Goal: Task Accomplishment & Management: Manage account settings

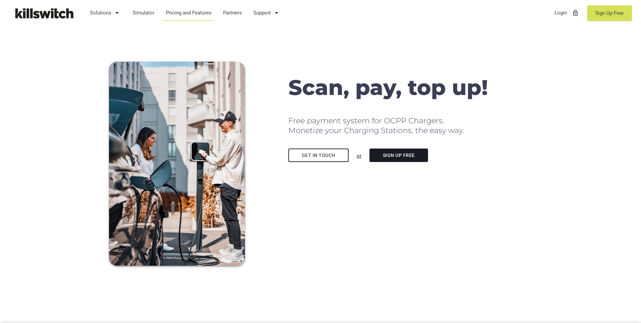
click at [202, 13] on link "Pricing and Features" at bounding box center [189, 12] width 52 height 17
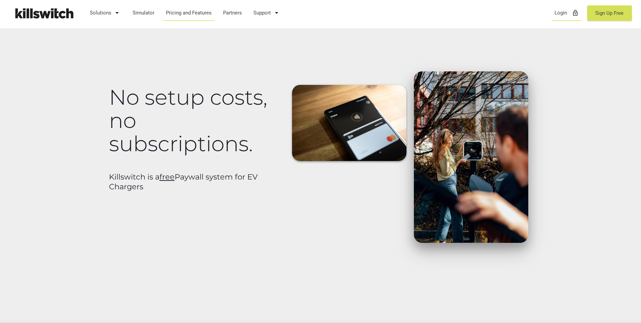
click at [557, 14] on link "Login lock_outline" at bounding box center [566, 12] width 31 height 17
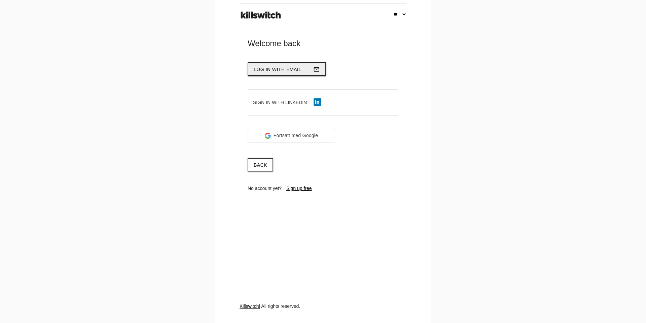
click at [283, 70] on span "Log in with email" at bounding box center [278, 69] width 48 height 5
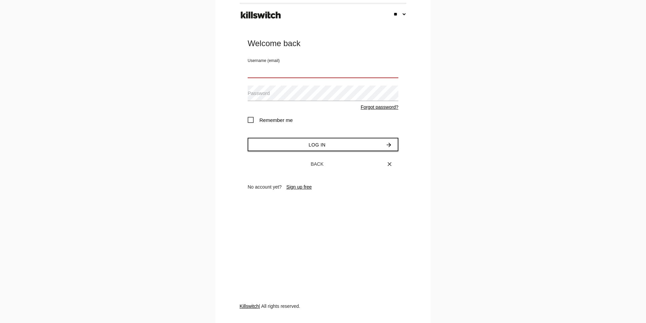
click at [281, 69] on input "Username (email)" at bounding box center [323, 69] width 151 height 15
type input "**********"
click at [267, 90] on label "Password" at bounding box center [259, 94] width 22 height 8
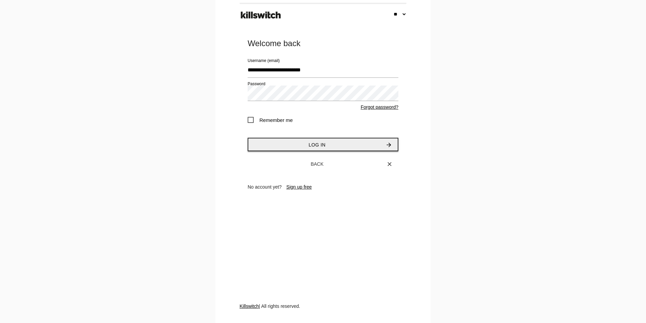
click at [353, 140] on button "Log in arrow_forward" at bounding box center [323, 144] width 151 height 13
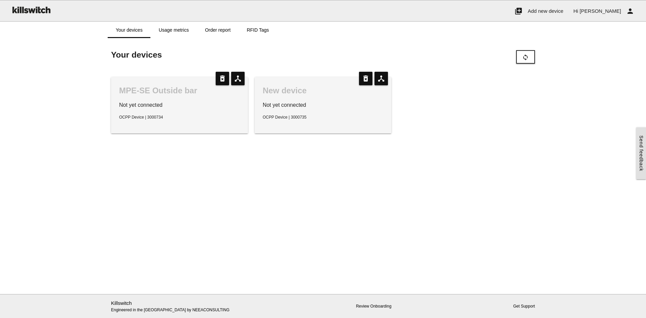
click at [151, 92] on div "MPE-SE Outside bar" at bounding box center [179, 90] width 121 height 11
click at [263, 29] on link "RFID Tags" at bounding box center [258, 30] width 38 height 16
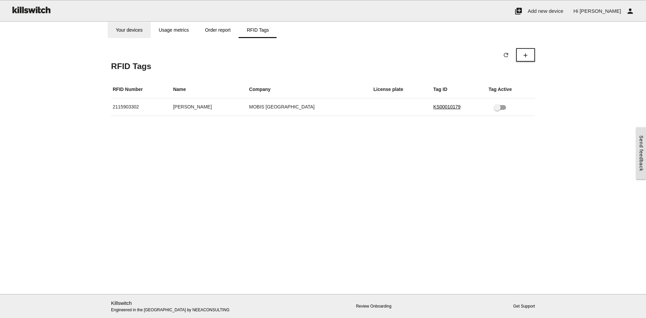
click at [135, 30] on link "Your devices" at bounding box center [129, 30] width 43 height 16
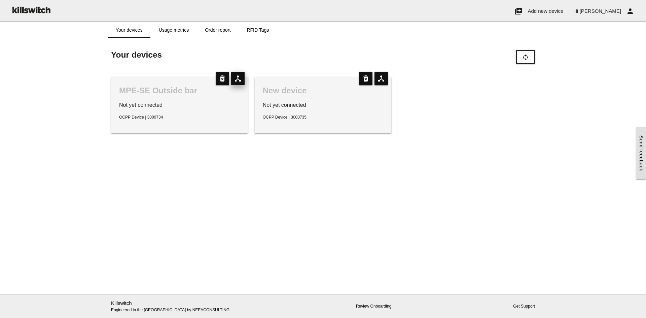
click at [238, 80] on icon "device_hub" at bounding box center [237, 78] width 13 height 13
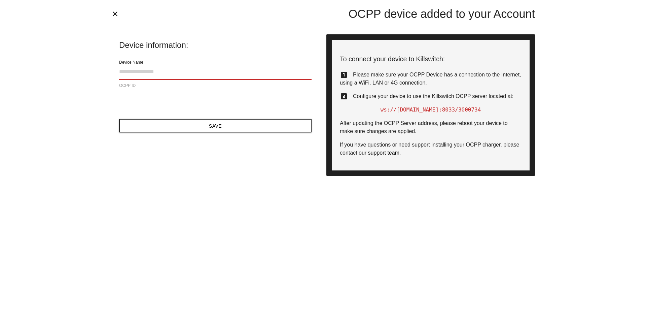
type input "**********"
type input "*******"
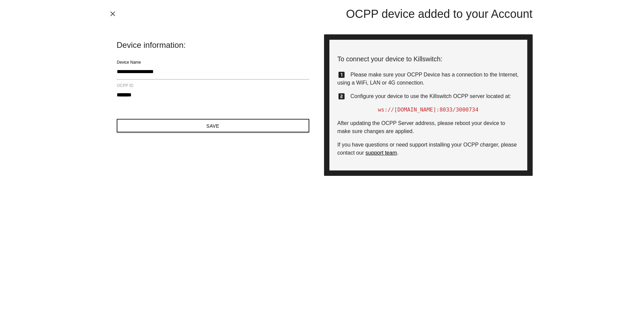
click at [111, 13] on icon "close" at bounding box center [113, 14] width 8 height 8
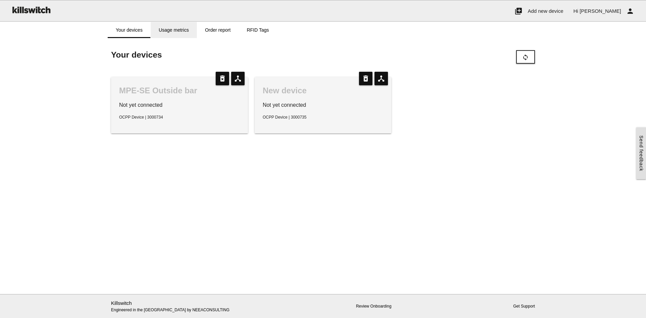
click at [176, 31] on link "Usage metrics" at bounding box center [174, 30] width 46 height 16
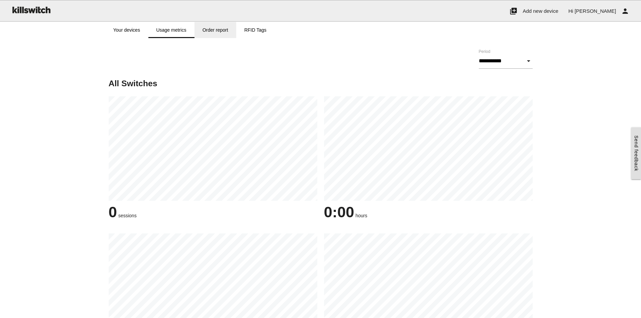
click at [211, 31] on link "Order report" at bounding box center [215, 30] width 42 height 16
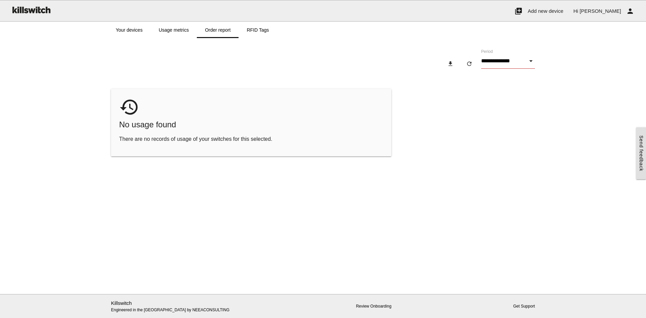
click at [488, 62] on input "**********" at bounding box center [508, 60] width 54 height 15
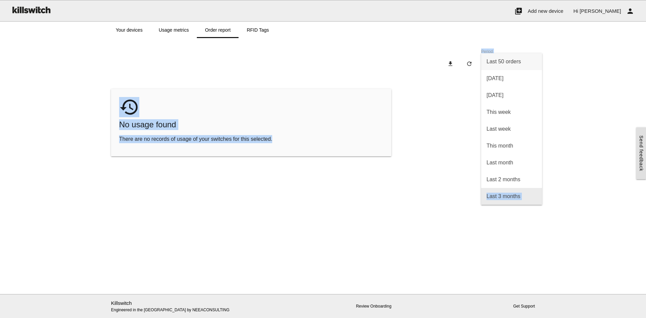
drag, startPoint x: 538, startPoint y: 181, endPoint x: 504, endPoint y: 172, distance: 35.6
click at [527, 181] on main "Start here! Add an OCPP device to Killswitch to configure it's payments checkou…" at bounding box center [323, 166] width 646 height 256
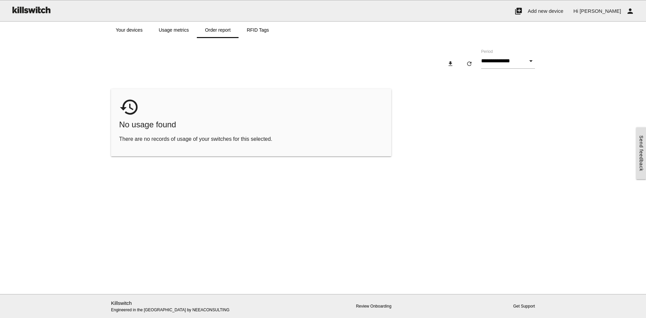
click at [613, 53] on div "Loading switches place You have no devices configured yet add Add a Shelly® sma…" at bounding box center [323, 100] width 646 height 125
click at [612, 11] on span "Danny" at bounding box center [600, 11] width 41 height 6
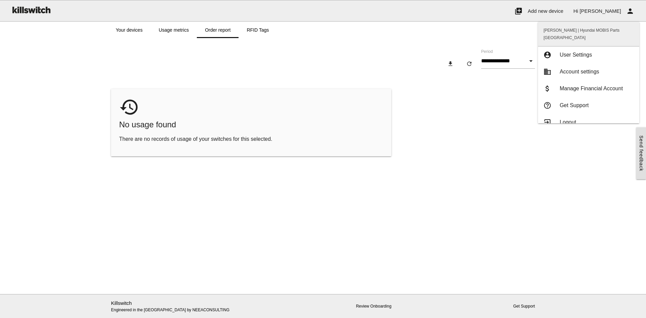
click at [58, 53] on div "Loading switches place You have no devices configured yet add Add a Shelly® sma…" at bounding box center [323, 100] width 646 height 125
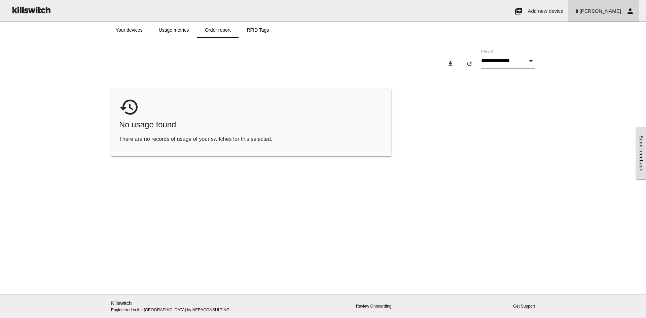
click at [629, 14] on icon "person" at bounding box center [630, 11] width 8 height 22
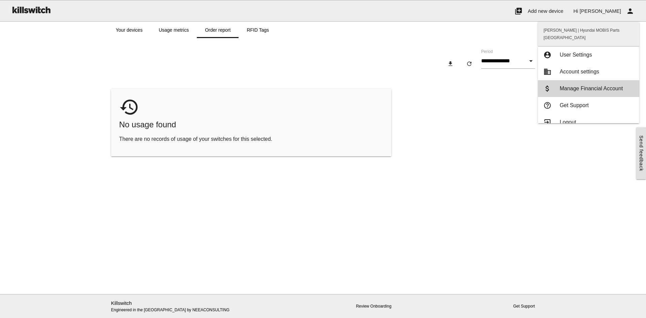
click at [579, 85] on span "Manage Financial Account" at bounding box center [591, 88] width 63 height 6
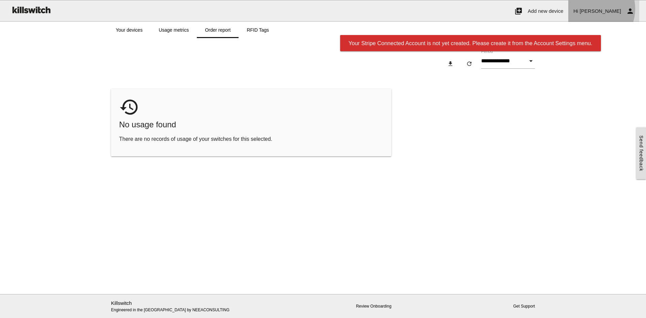
click at [618, 9] on span "Danny" at bounding box center [600, 11] width 41 height 6
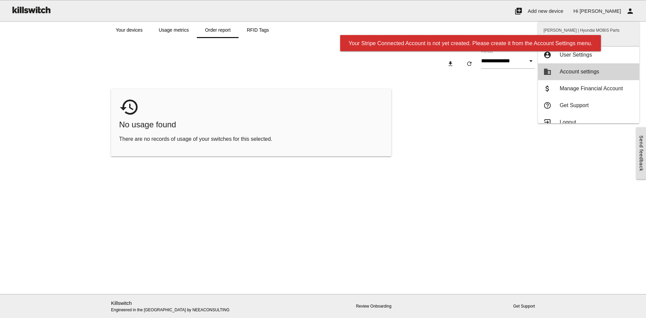
click at [577, 69] on link "business Account settings" at bounding box center [588, 71] width 101 height 17
type input "**********"
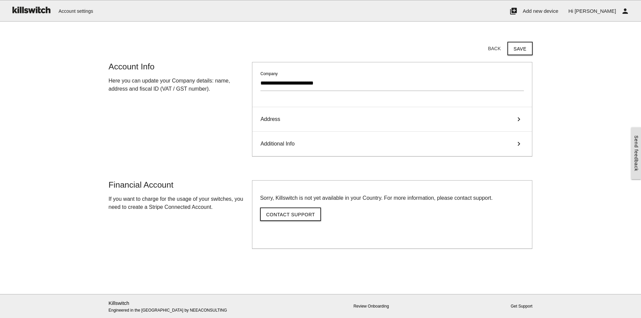
click at [497, 144] on div "Additional Info keyboard_arrow_right" at bounding box center [392, 144] width 280 height 25
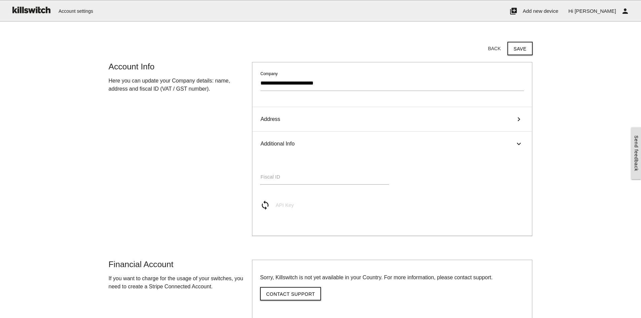
click at [497, 144] on div "Additional Info keyboard_arrow_right" at bounding box center [392, 144] width 280 height 24
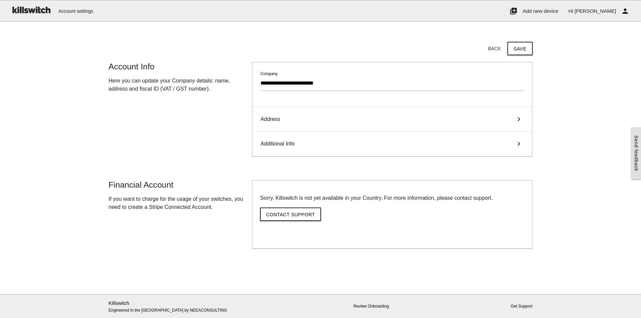
click at [133, 139] on div "**********" at bounding box center [320, 117] width 431 height 111
click at [636, 168] on link "Send feedback" at bounding box center [636, 153] width 10 height 52
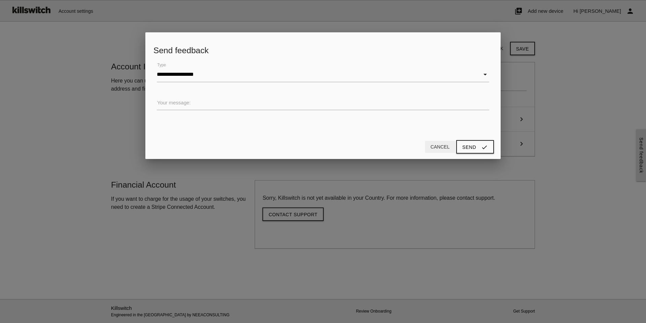
click at [433, 147] on button "Cancel" at bounding box center [440, 147] width 30 height 12
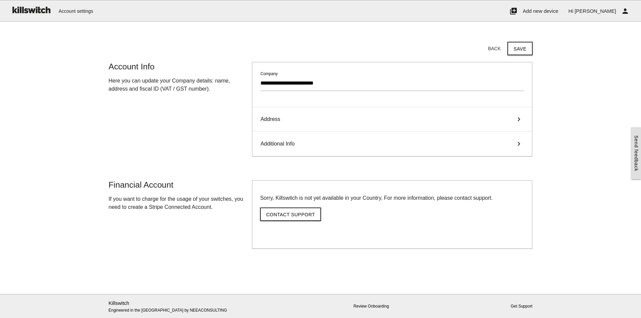
click at [575, 87] on main "Start here! Add an OCPP device to Killswitch to configure it's payments checkou…" at bounding box center [320, 160] width 641 height 265
drag, startPoint x: 568, startPoint y: 72, endPoint x: 567, endPoint y: 8, distance: 63.6
click at [558, 8] on span "Add new device" at bounding box center [541, 11] width 36 height 6
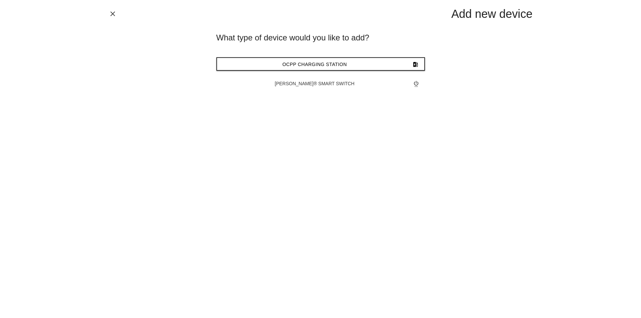
click at [112, 15] on icon "close" at bounding box center [113, 14] width 8 height 8
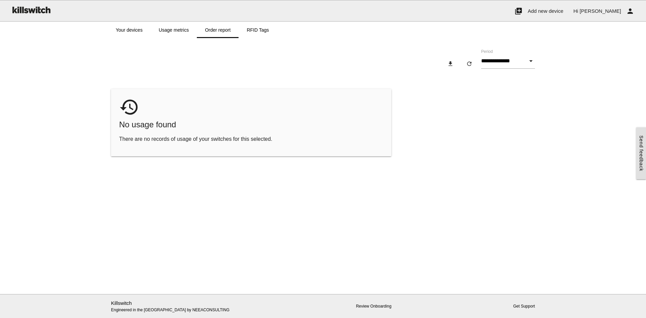
click at [45, 129] on div "Loading switches place You have no devices configured yet add Add a Shelly® sma…" at bounding box center [323, 100] width 646 height 125
click at [165, 30] on link "Usage metrics" at bounding box center [174, 30] width 46 height 16
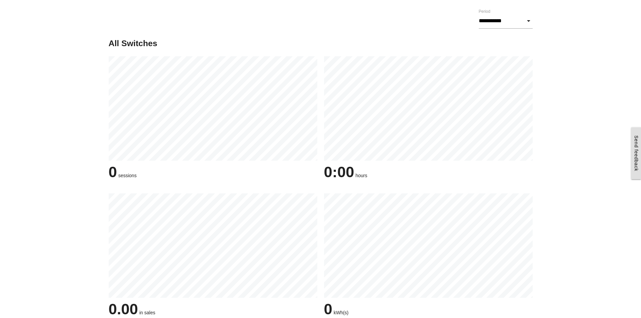
scroll to position [82, 0]
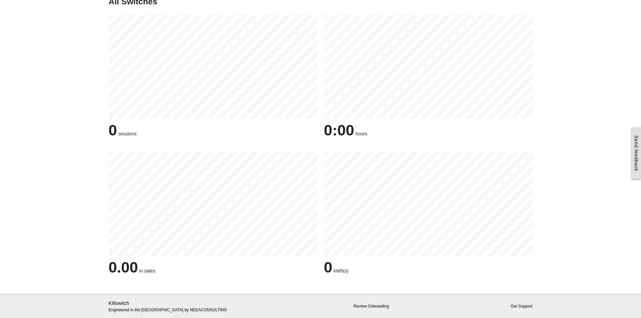
click at [376, 306] on link "Review Onboarding" at bounding box center [370, 305] width 35 height 5
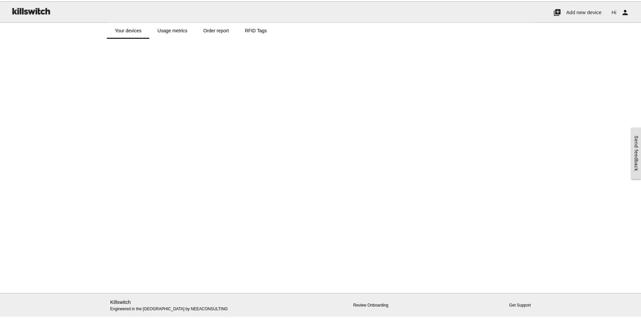
scroll to position [0, 5]
